Goal: Check status

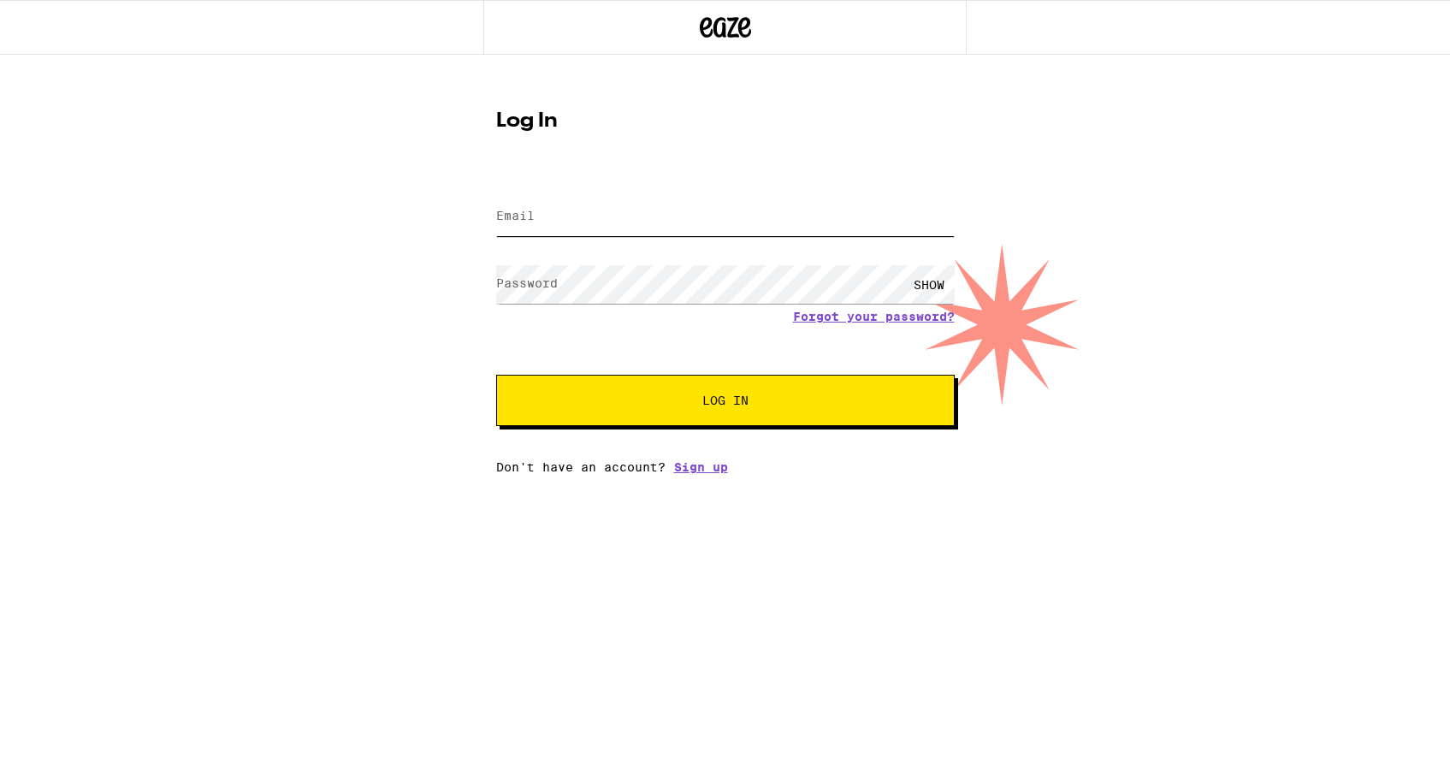
click at [818, 229] on input "Email" at bounding box center [725, 217] width 459 height 38
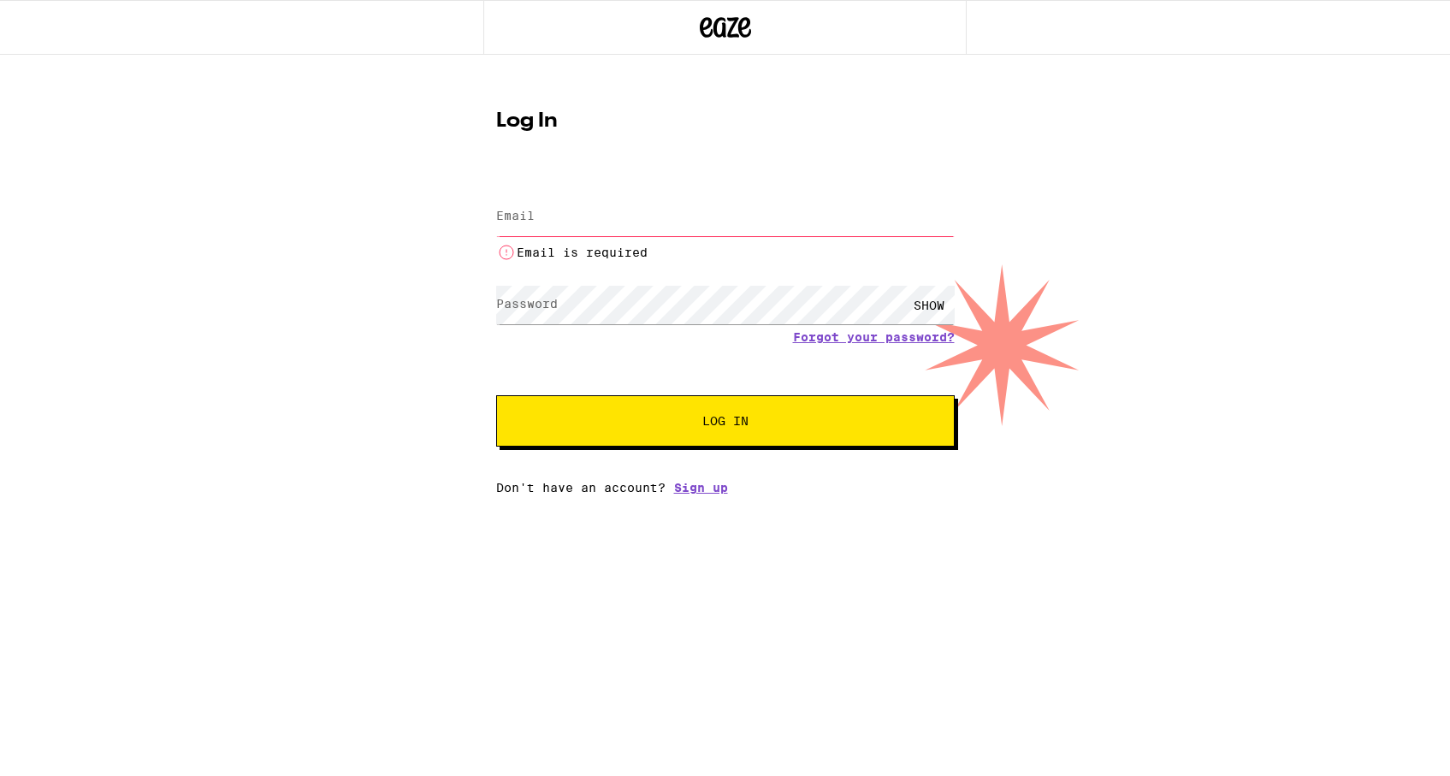
type input "[EMAIL_ADDRESS][DOMAIN_NAME]"
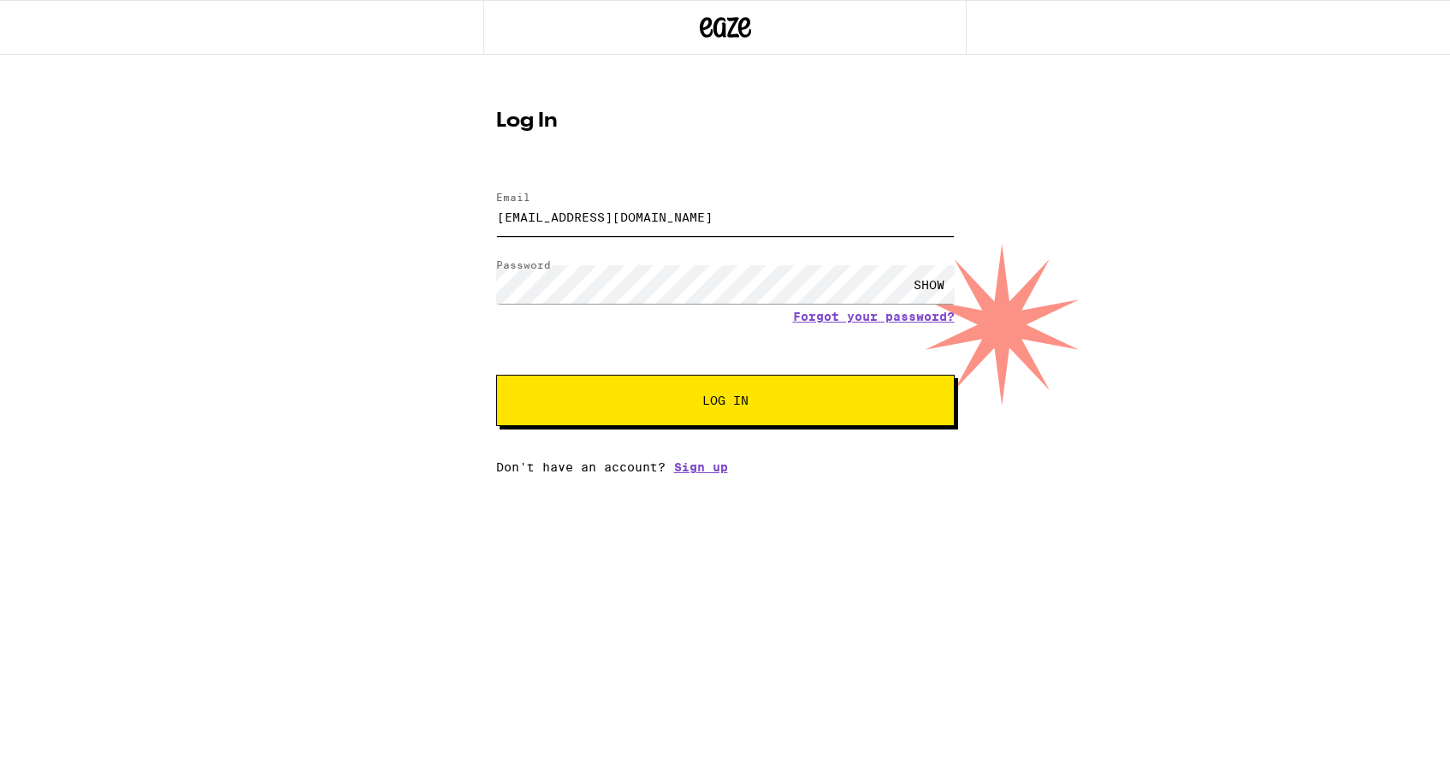
click at [496, 375] on button "Log In" at bounding box center [725, 400] width 459 height 51
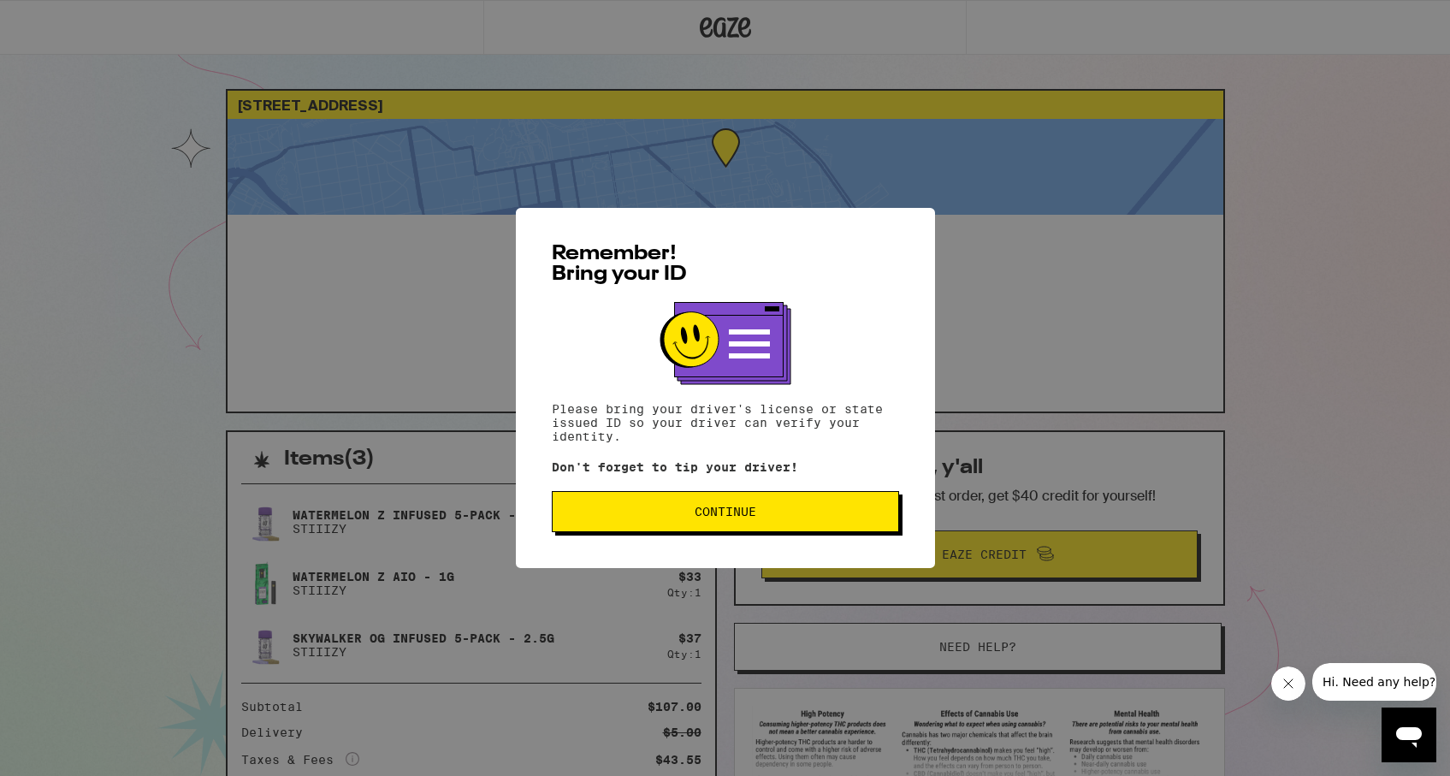
click at [726, 518] on span "Continue" at bounding box center [726, 512] width 62 height 12
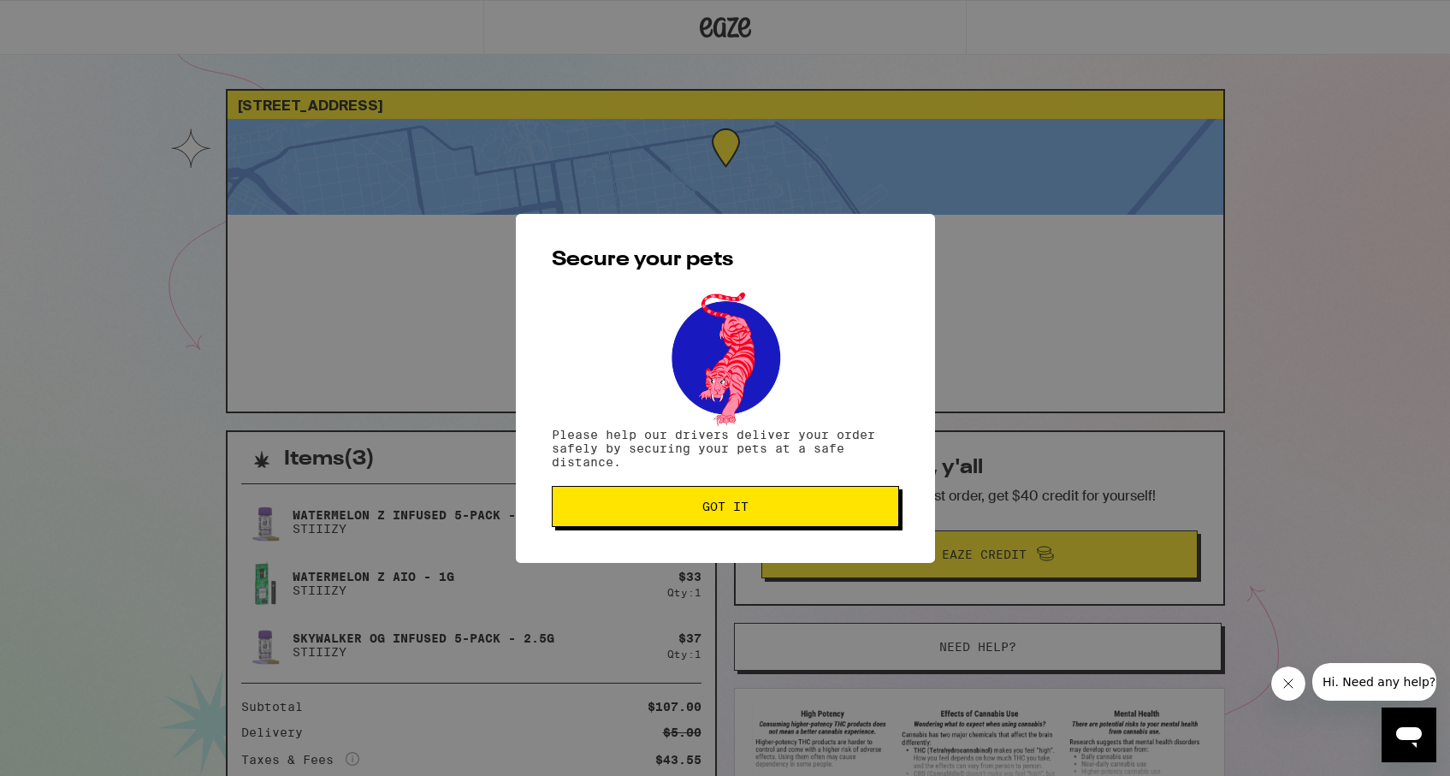
click at [726, 523] on button "Got it" at bounding box center [725, 506] width 347 height 41
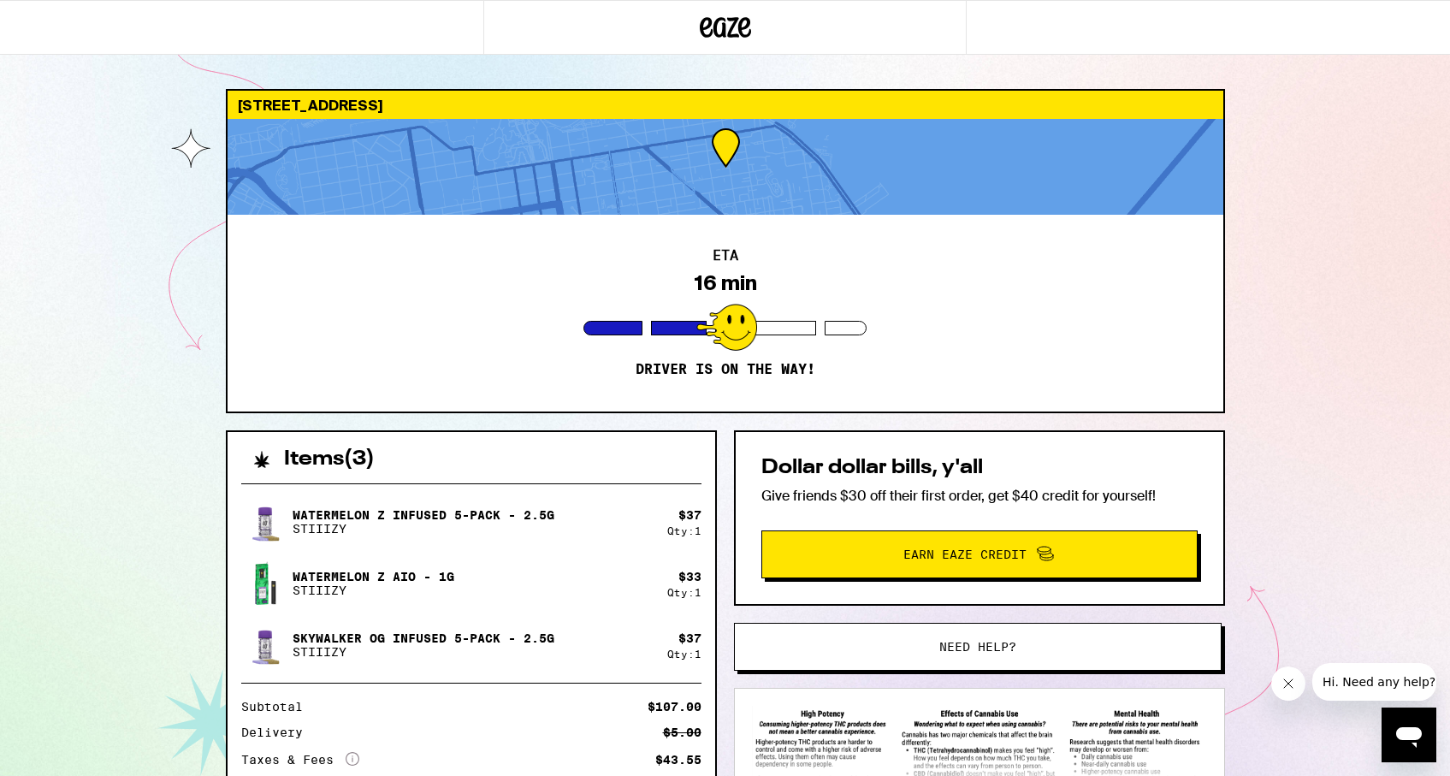
click at [771, 181] on div at bounding box center [726, 167] width 996 height 96
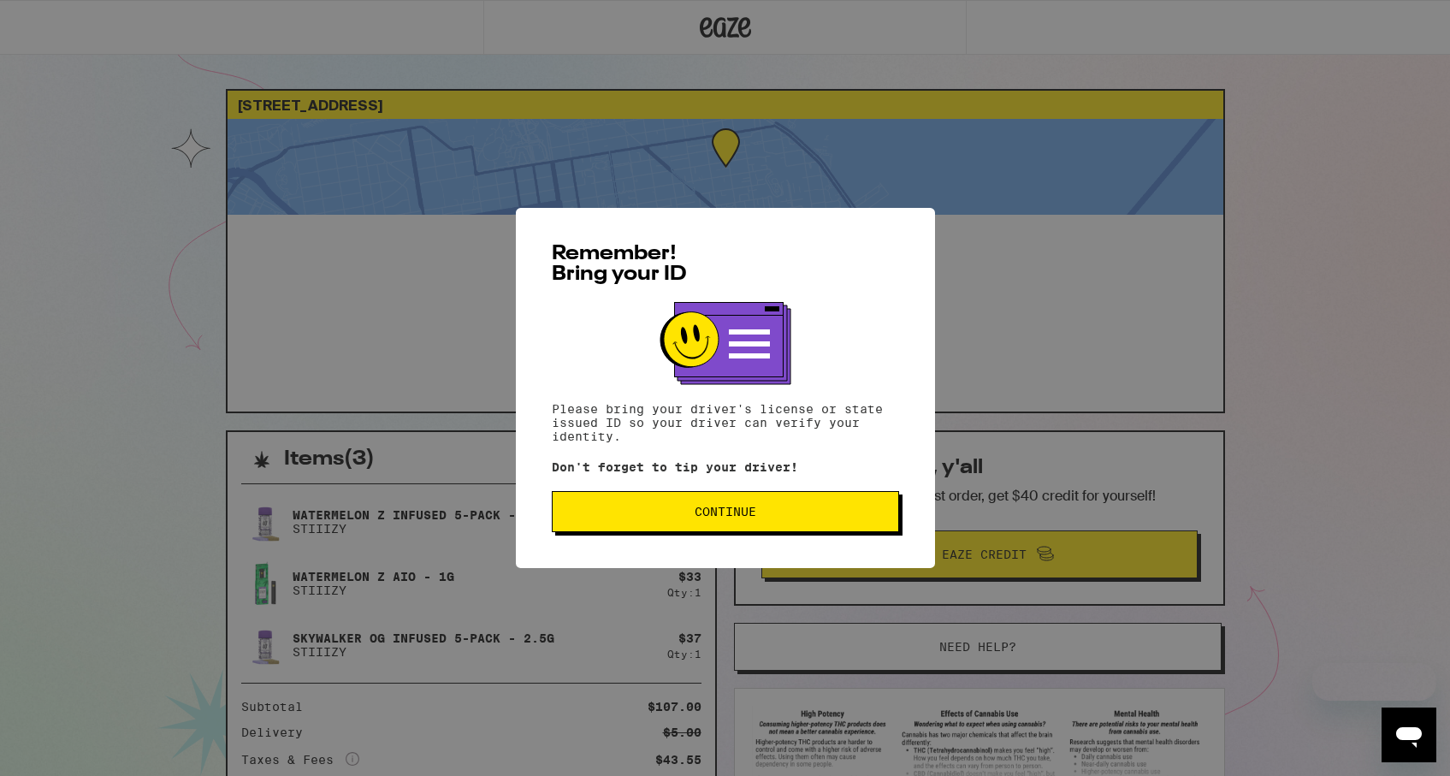
click at [761, 508] on button "Continue" at bounding box center [725, 511] width 347 height 41
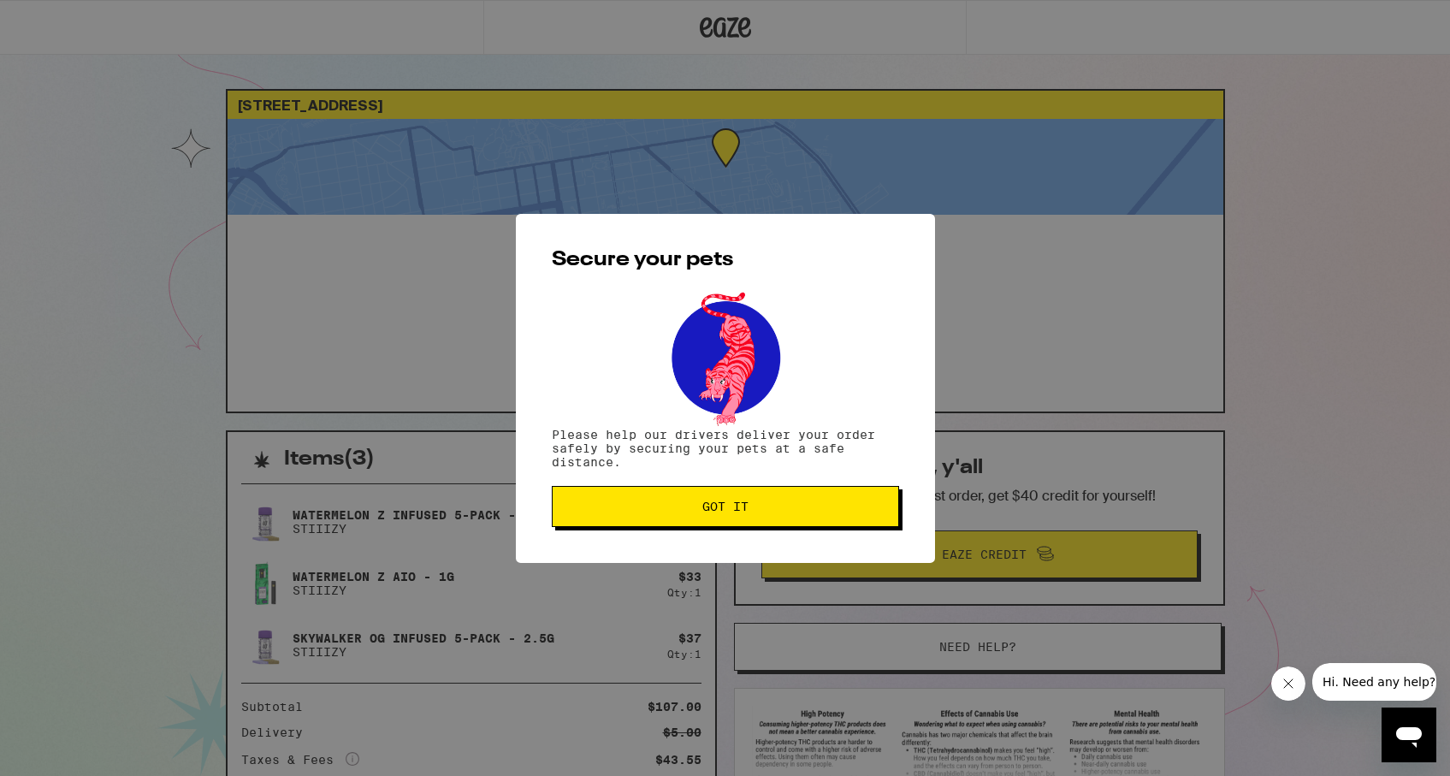
click at [761, 508] on span "Got it" at bounding box center [725, 506] width 318 height 12
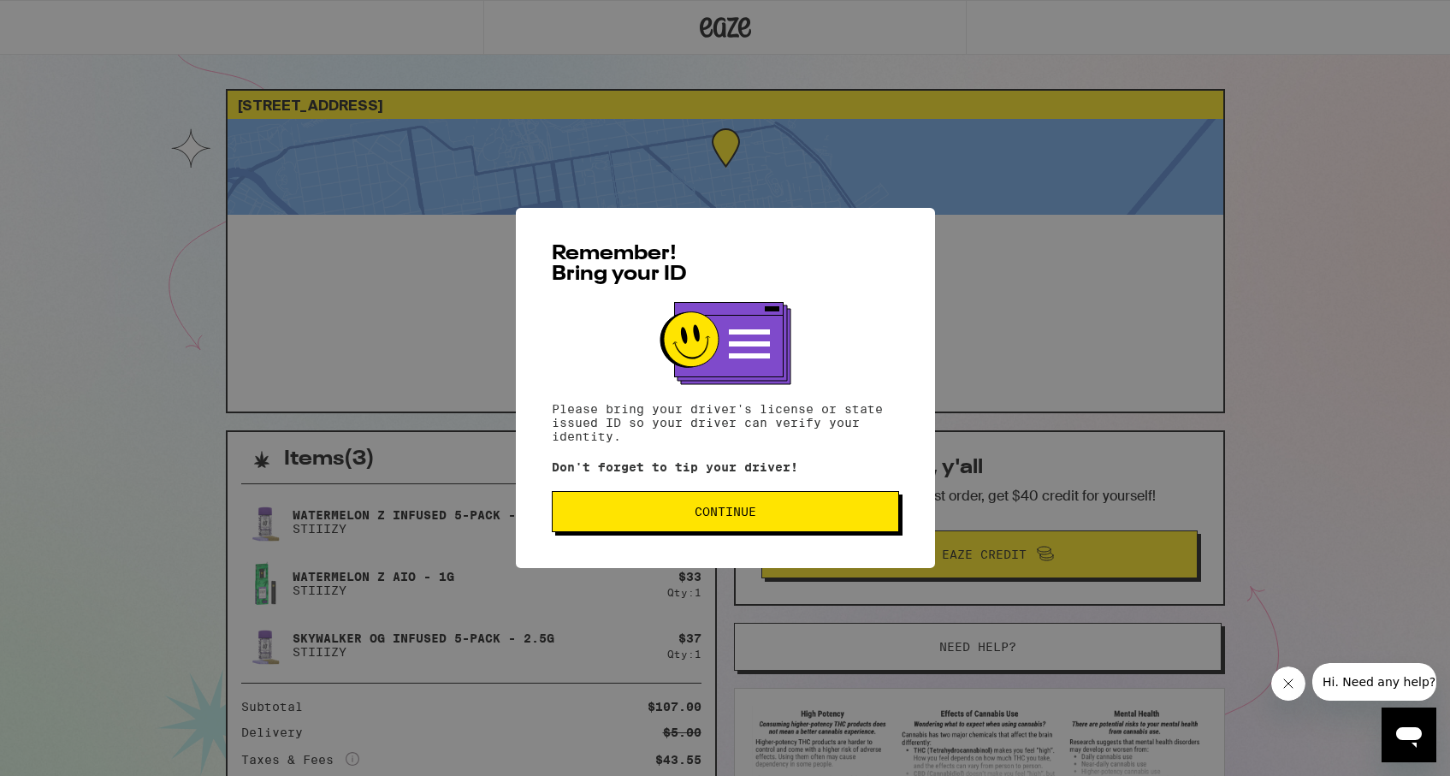
click at [788, 515] on span "Continue" at bounding box center [725, 512] width 318 height 12
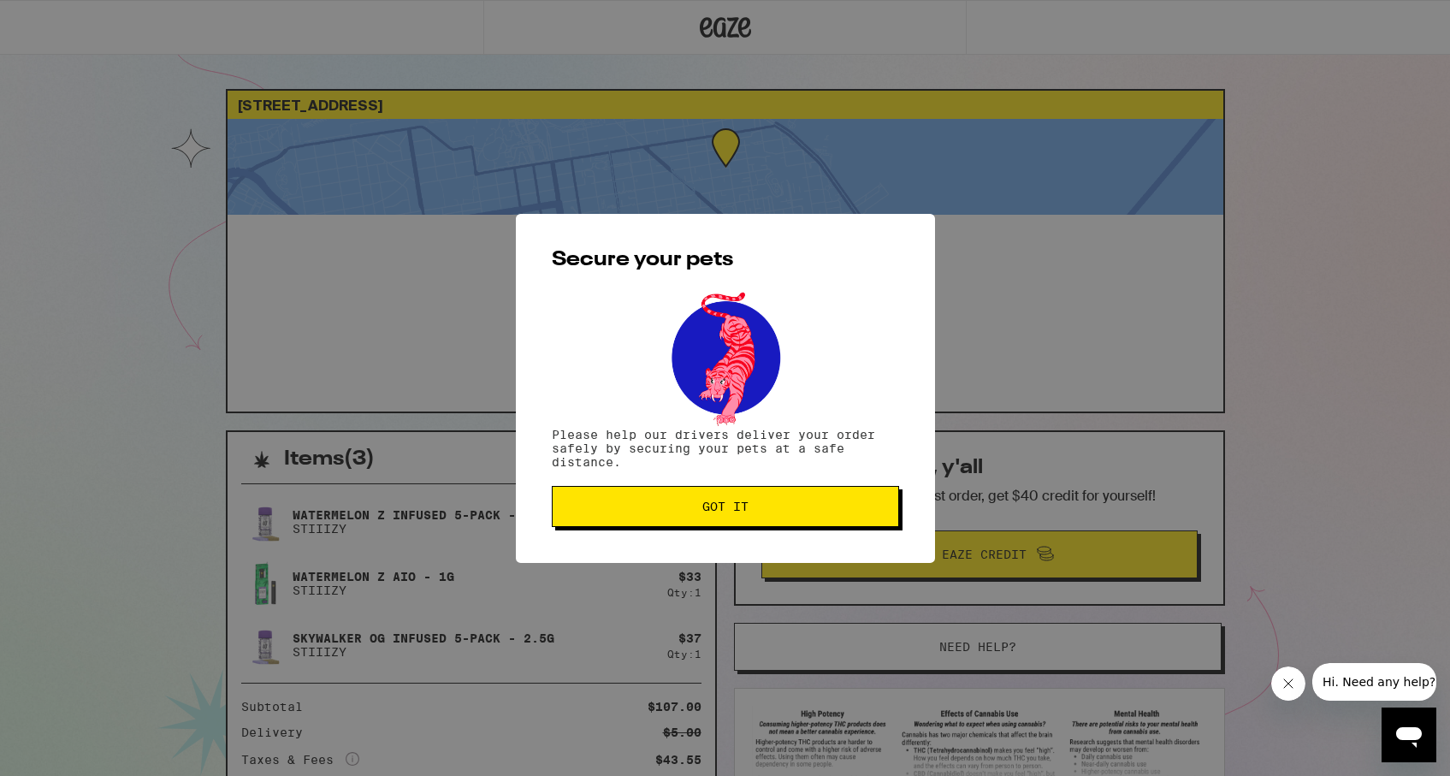
click at [788, 512] on span "Got it" at bounding box center [725, 506] width 318 height 12
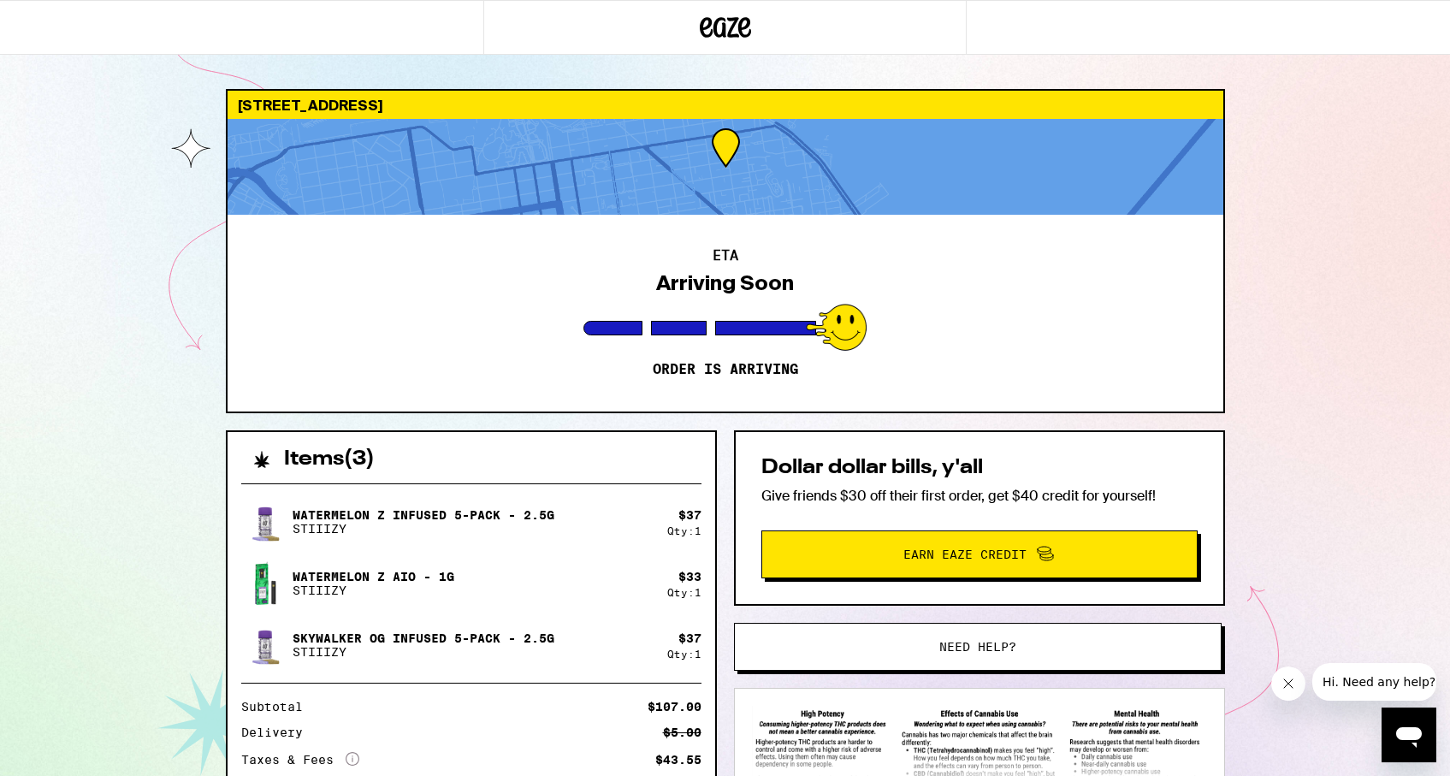
click at [187, 550] on div "1937 Stockton St San Francisco 94133 ETA Arriving Soon Order is arriving Items …" at bounding box center [725, 466] width 1450 height 932
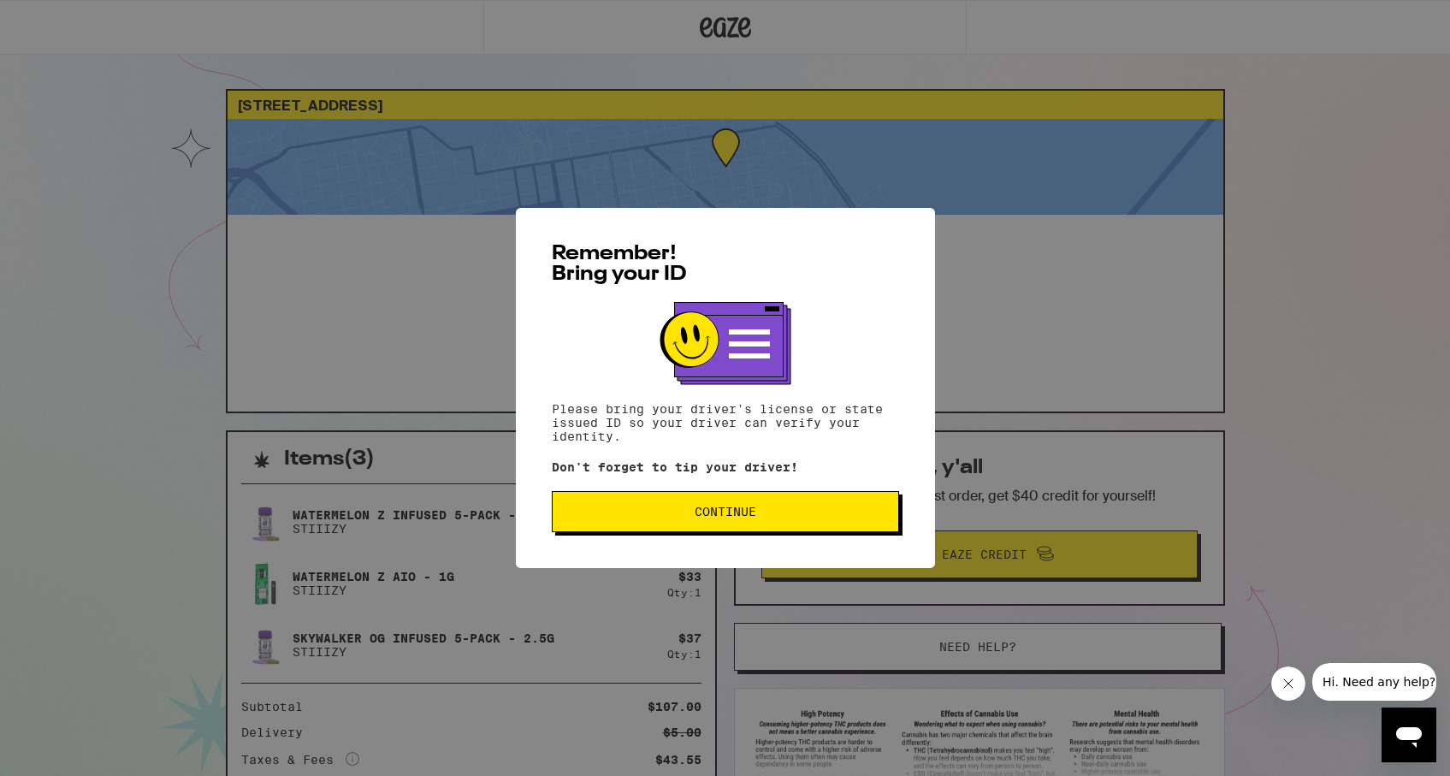
click at [624, 532] on button "Continue" at bounding box center [725, 511] width 347 height 41
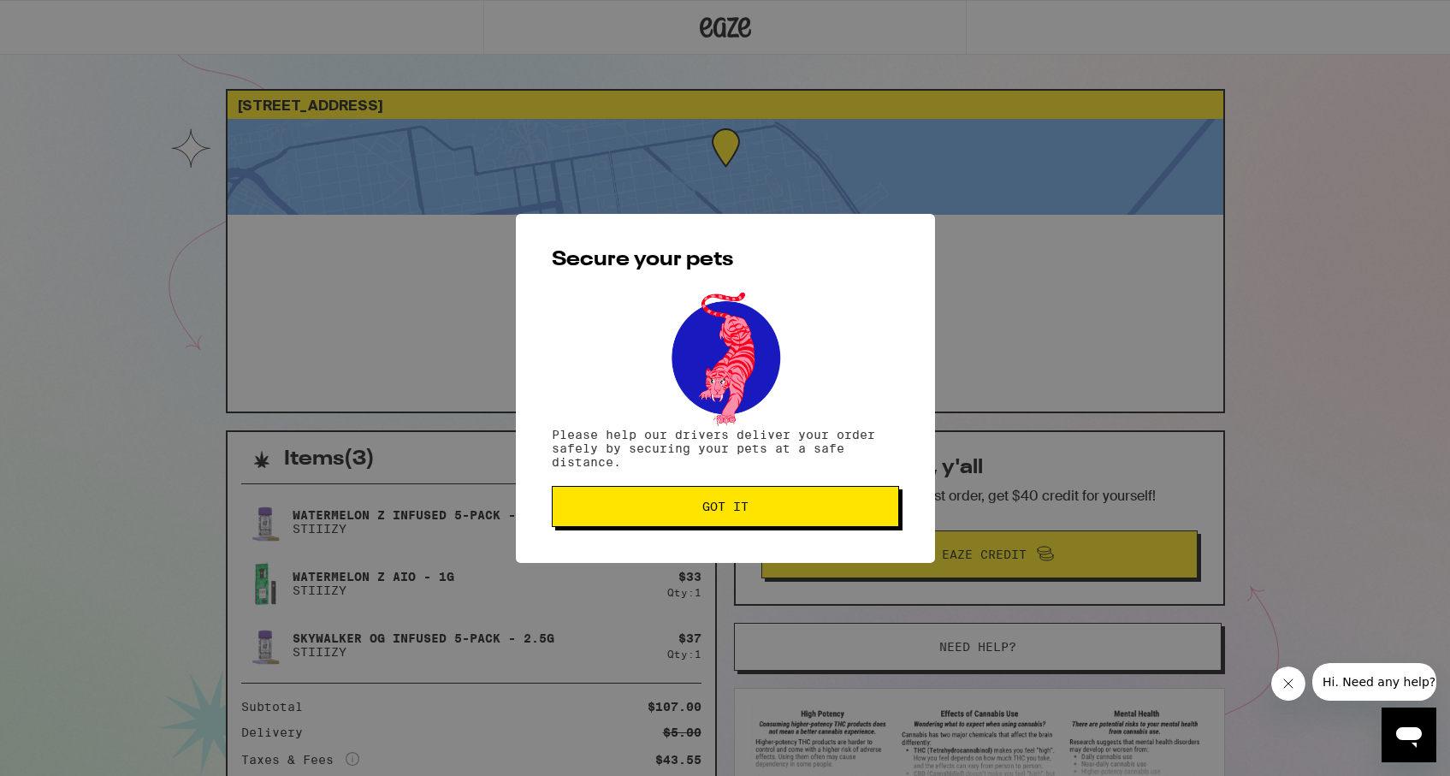
click at [639, 506] on span "Got it" at bounding box center [725, 506] width 318 height 12
